Goal: Information Seeking & Learning: Learn about a topic

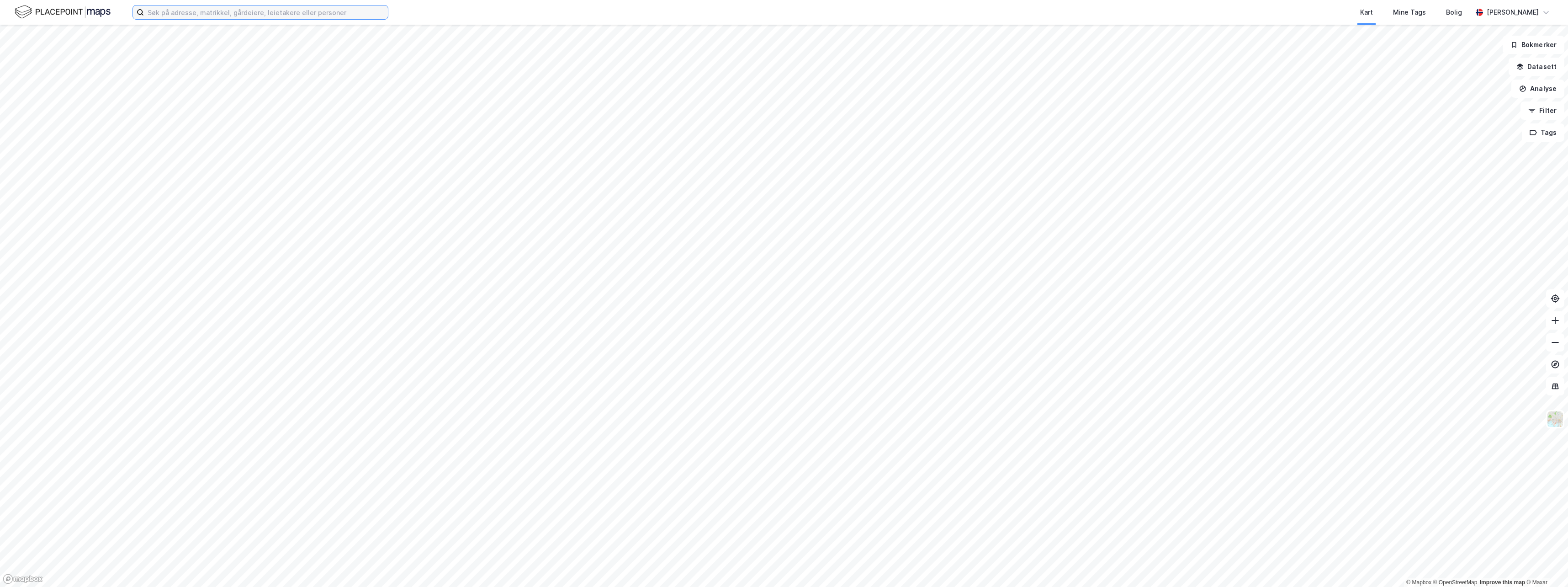
click at [230, 13] on input at bounding box center [266, 13] width 244 height 13
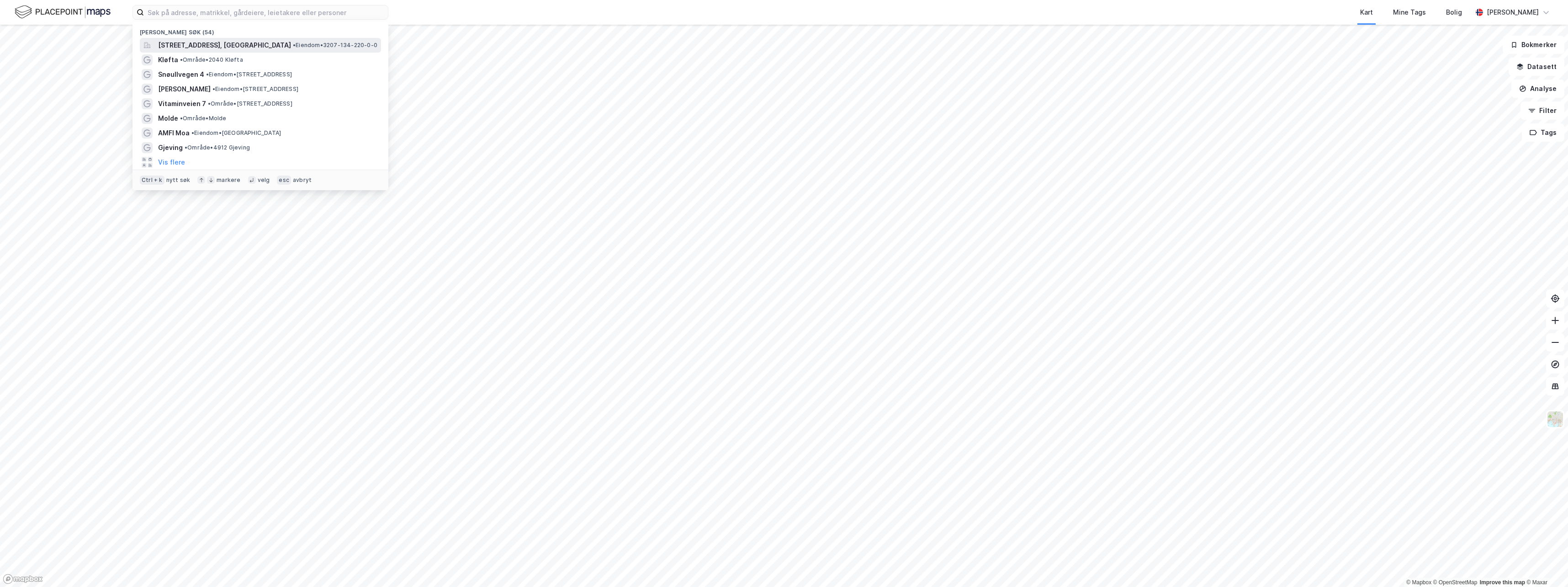
click at [235, 40] on span "[STREET_ADDRESS], [GEOGRAPHIC_DATA]" at bounding box center [225, 45] width 133 height 11
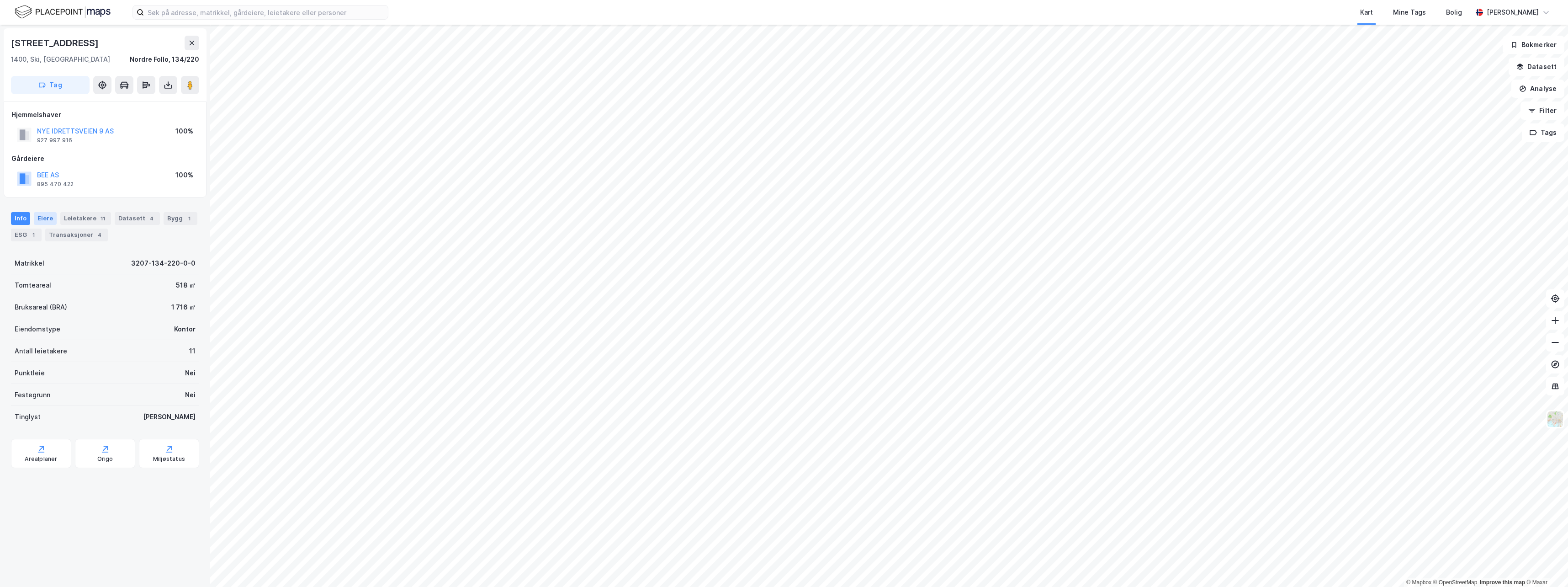
click at [45, 216] on div "Eiere" at bounding box center [45, 218] width 23 height 13
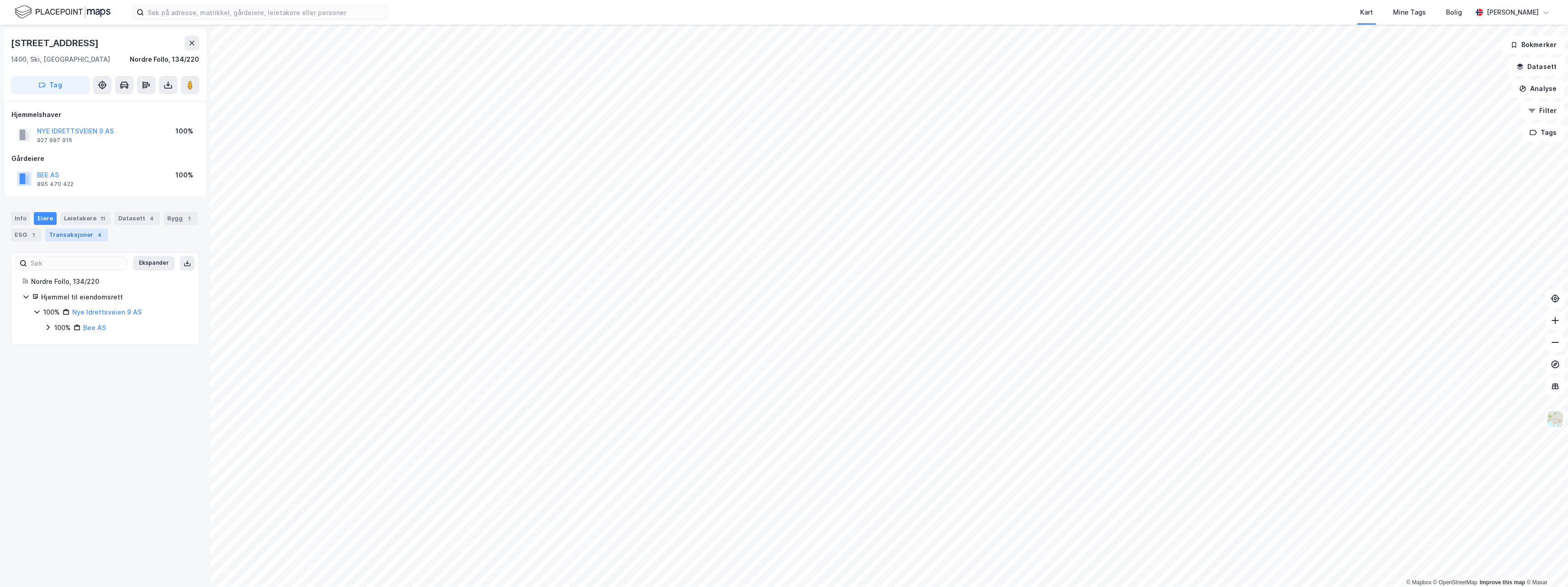
click at [80, 234] on div "Transaksjoner 4" at bounding box center [77, 234] width 62 height 13
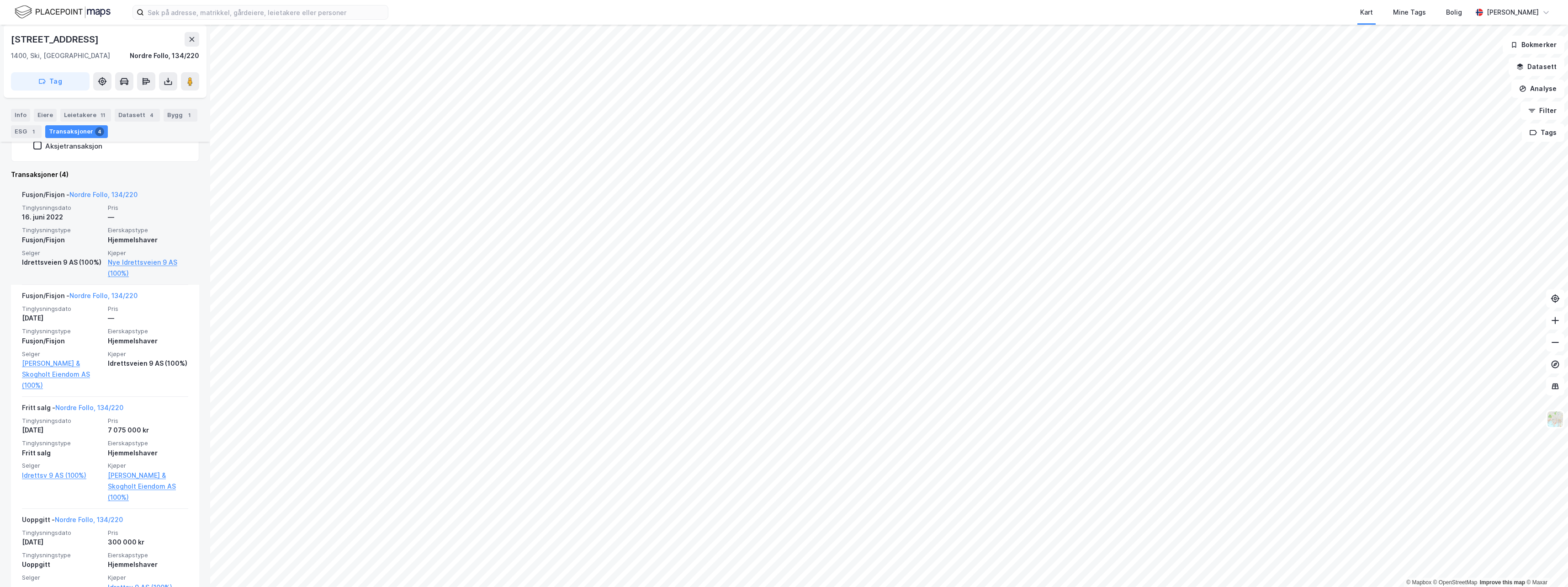
scroll to position [229, 0]
click at [18, 116] on div "Info" at bounding box center [20, 115] width 19 height 13
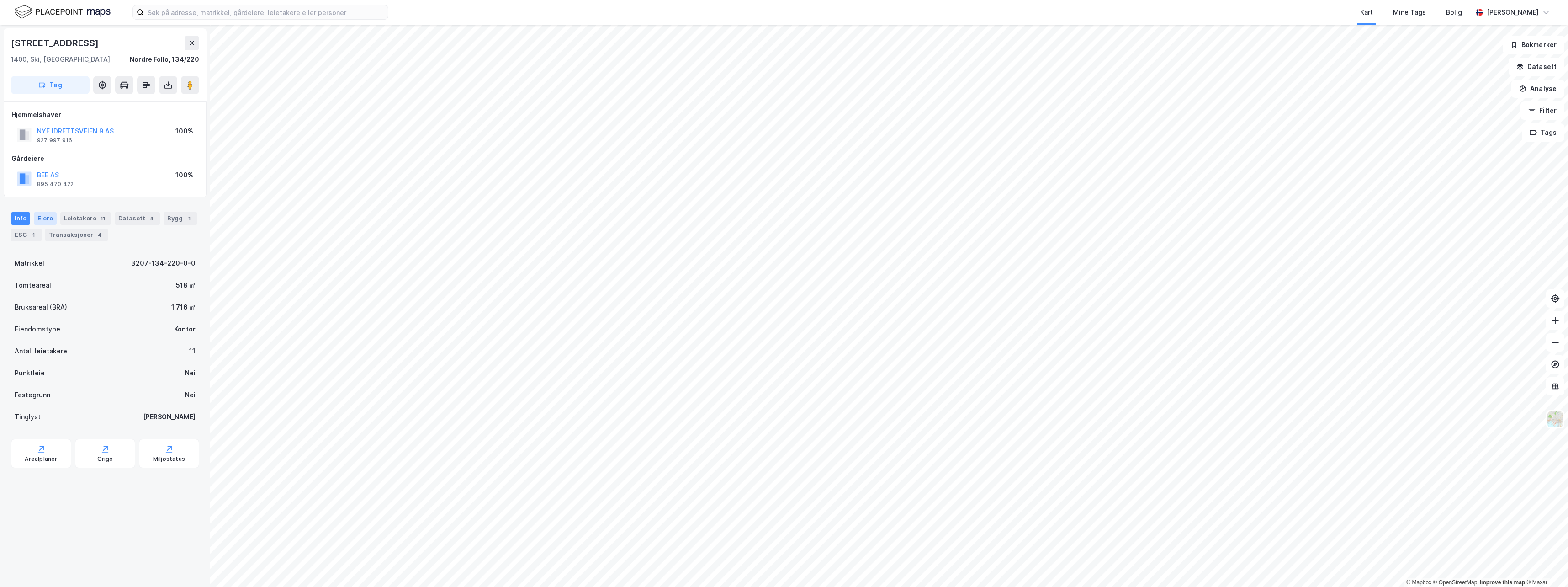
click at [36, 218] on div "Eiere" at bounding box center [45, 218] width 23 height 13
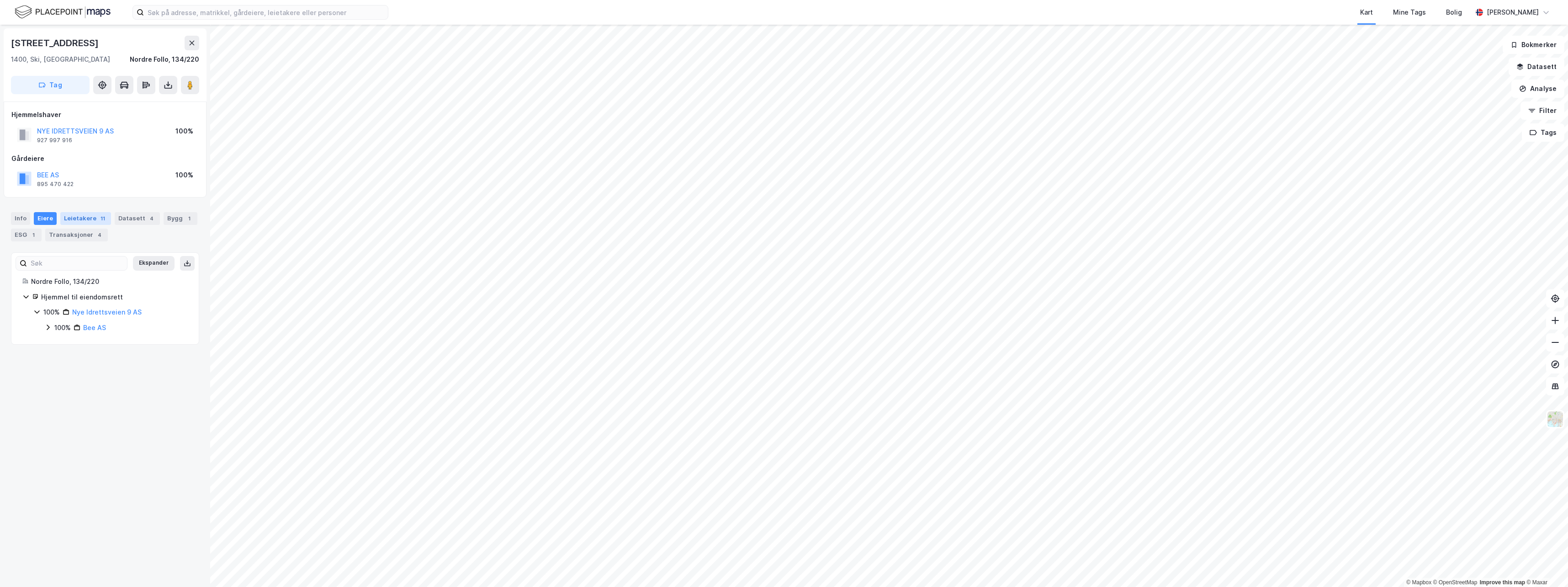
click at [80, 216] on div "Leietakere 11" at bounding box center [86, 218] width 51 height 13
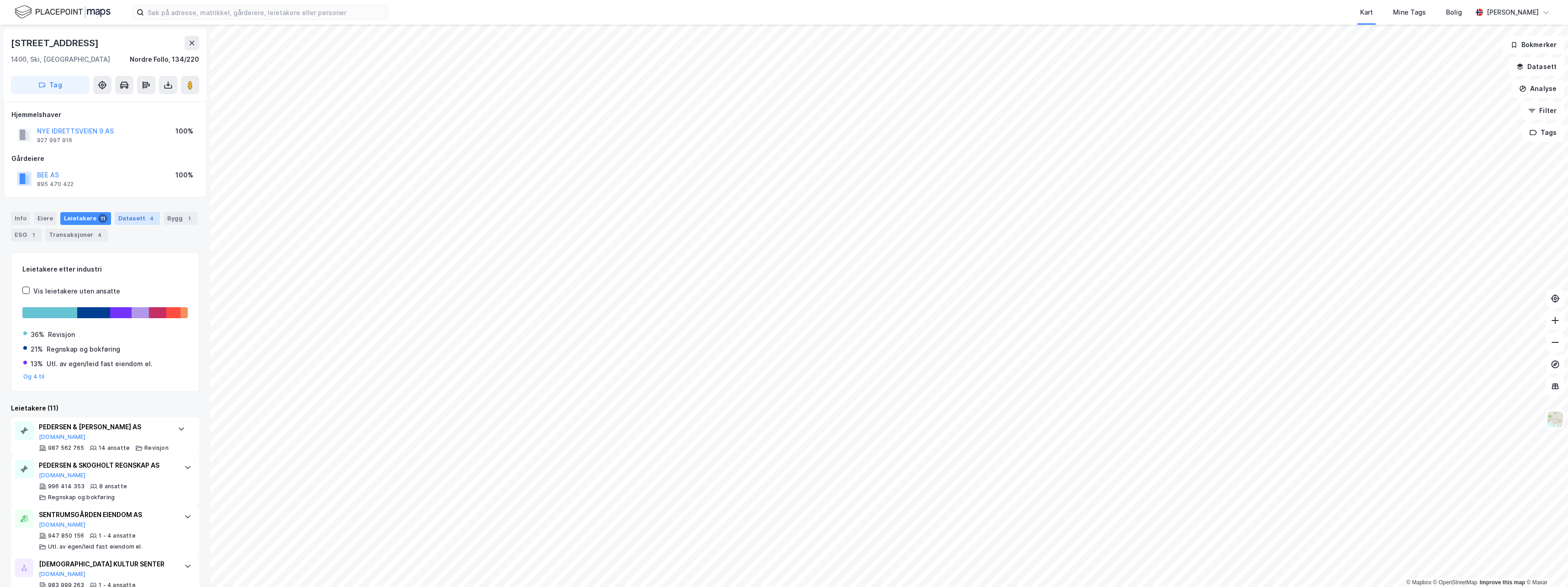
click at [123, 215] on div "Datasett 4" at bounding box center [137, 218] width 45 height 13
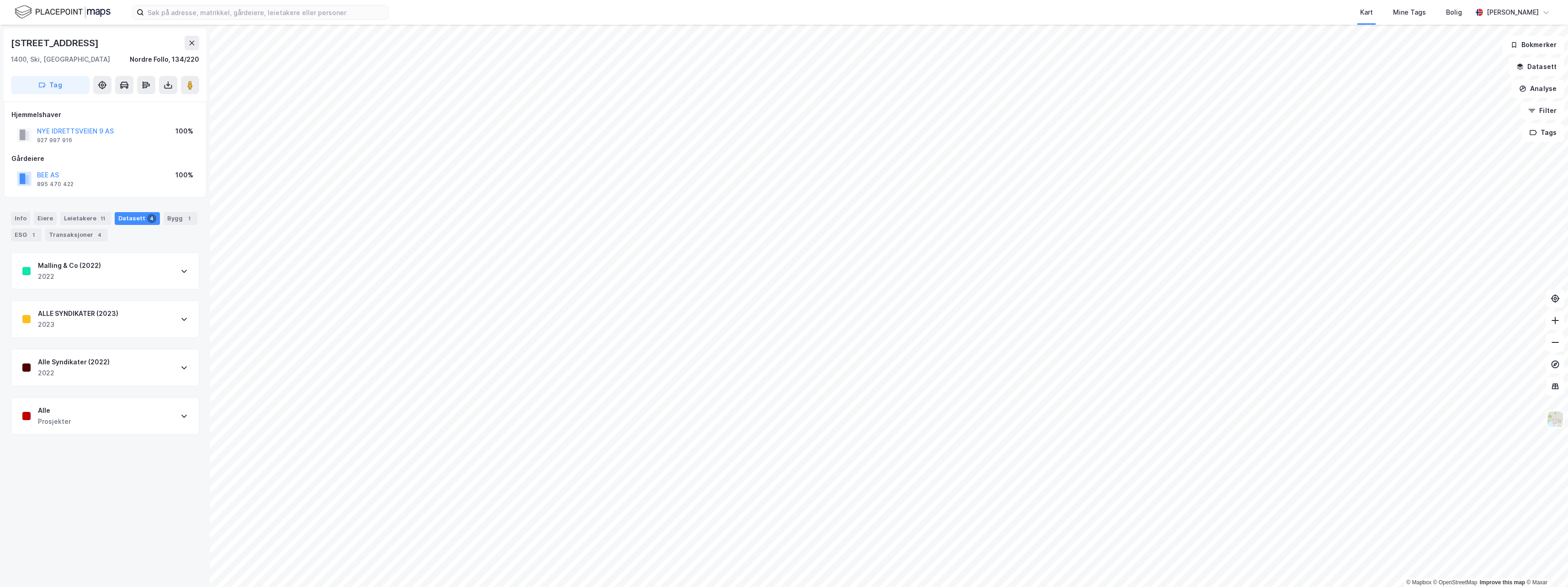
click at [180, 269] on icon at bounding box center [184, 270] width 8 height 8
click at [184, 218] on div "1" at bounding box center [189, 218] width 9 height 9
click at [28, 236] on div "ESG 1" at bounding box center [26, 234] width 30 height 13
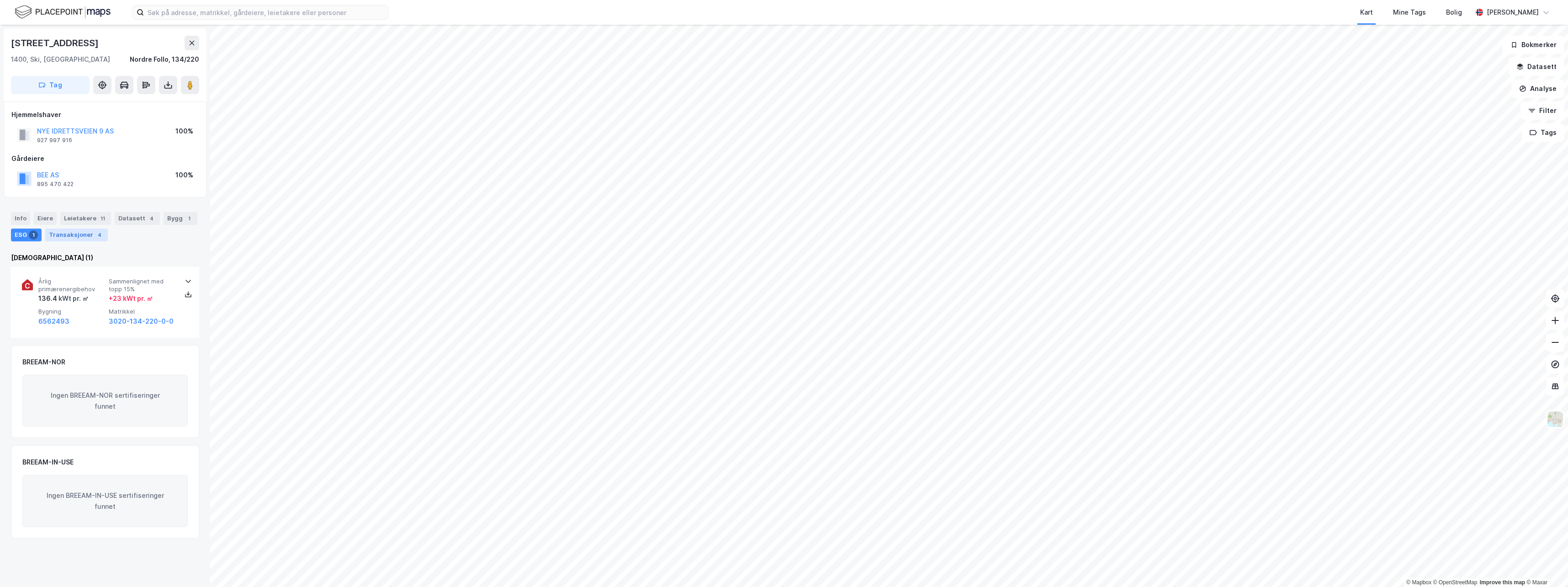
click at [70, 232] on div "Transaksjoner 4" at bounding box center [77, 234] width 62 height 13
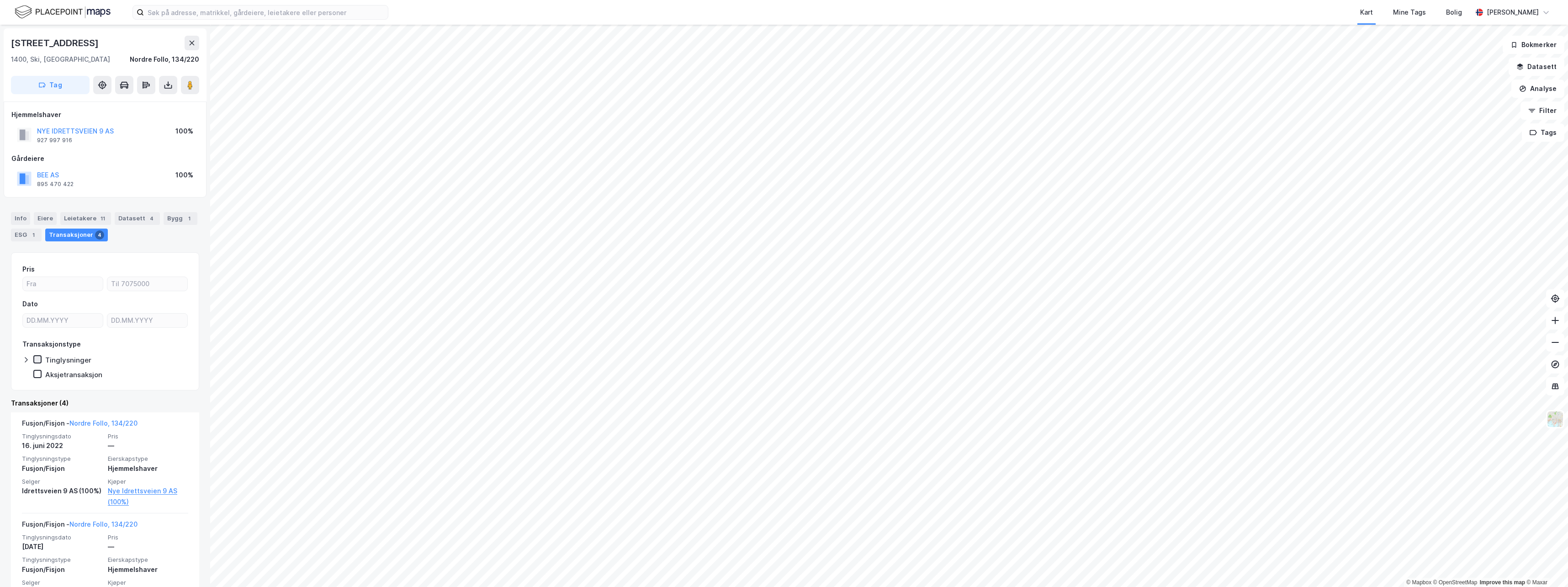
click at [37, 360] on icon at bounding box center [38, 360] width 7 height 7
